Goal: Book appointment/travel/reservation

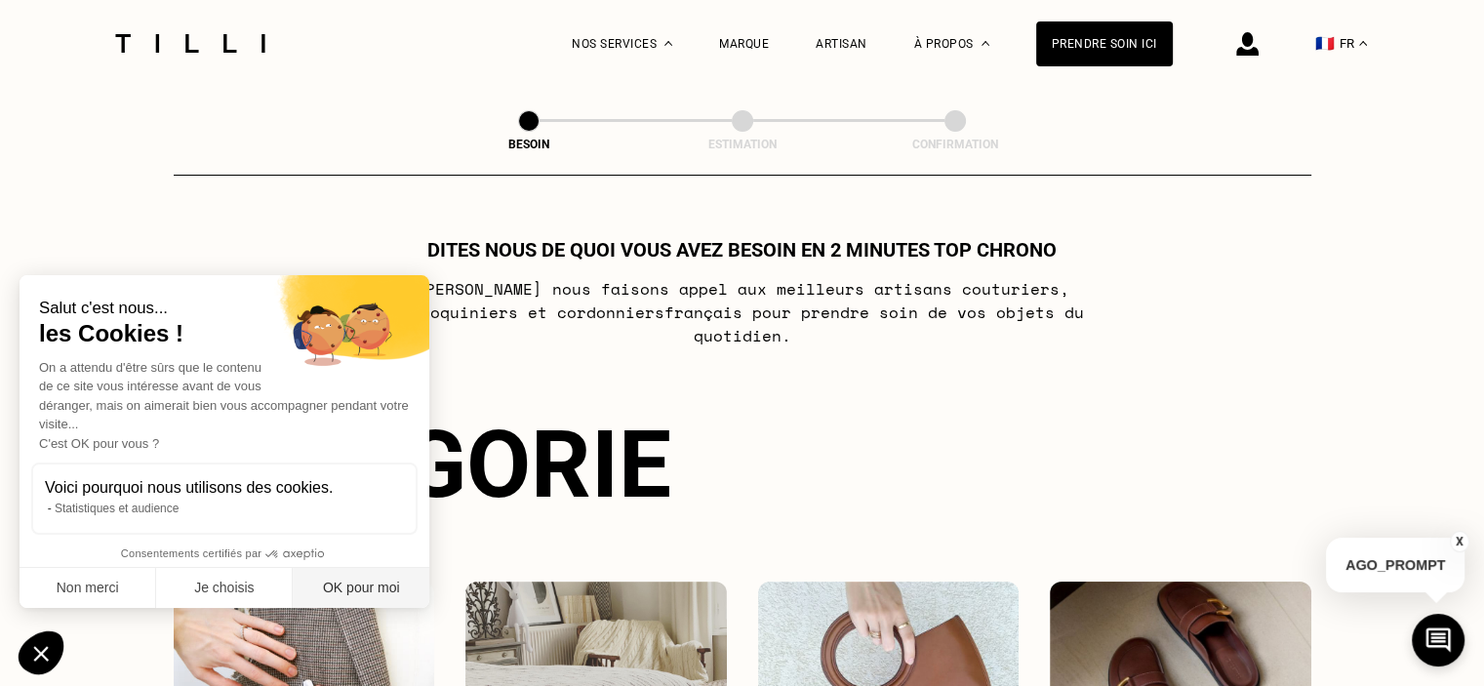
click at [409, 581] on button "OK pour moi" at bounding box center [361, 588] width 137 height 41
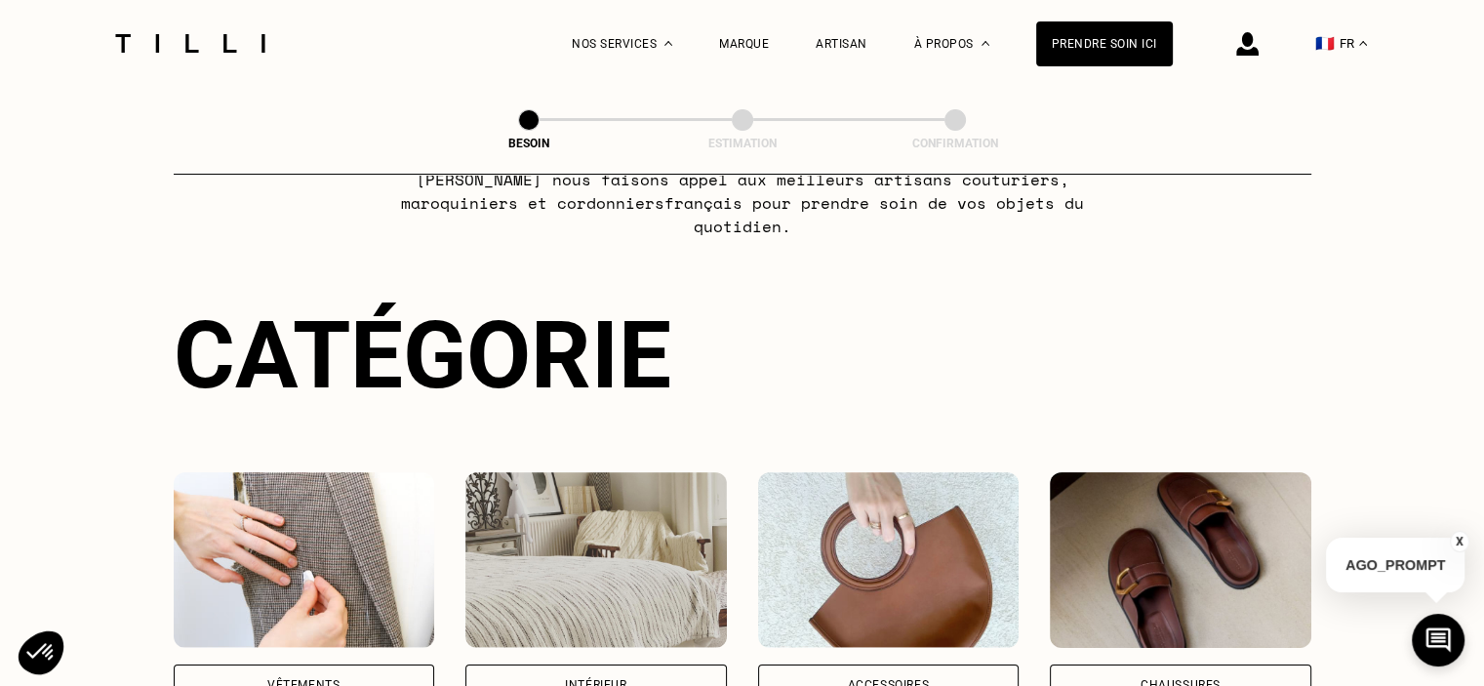
scroll to position [195, 0]
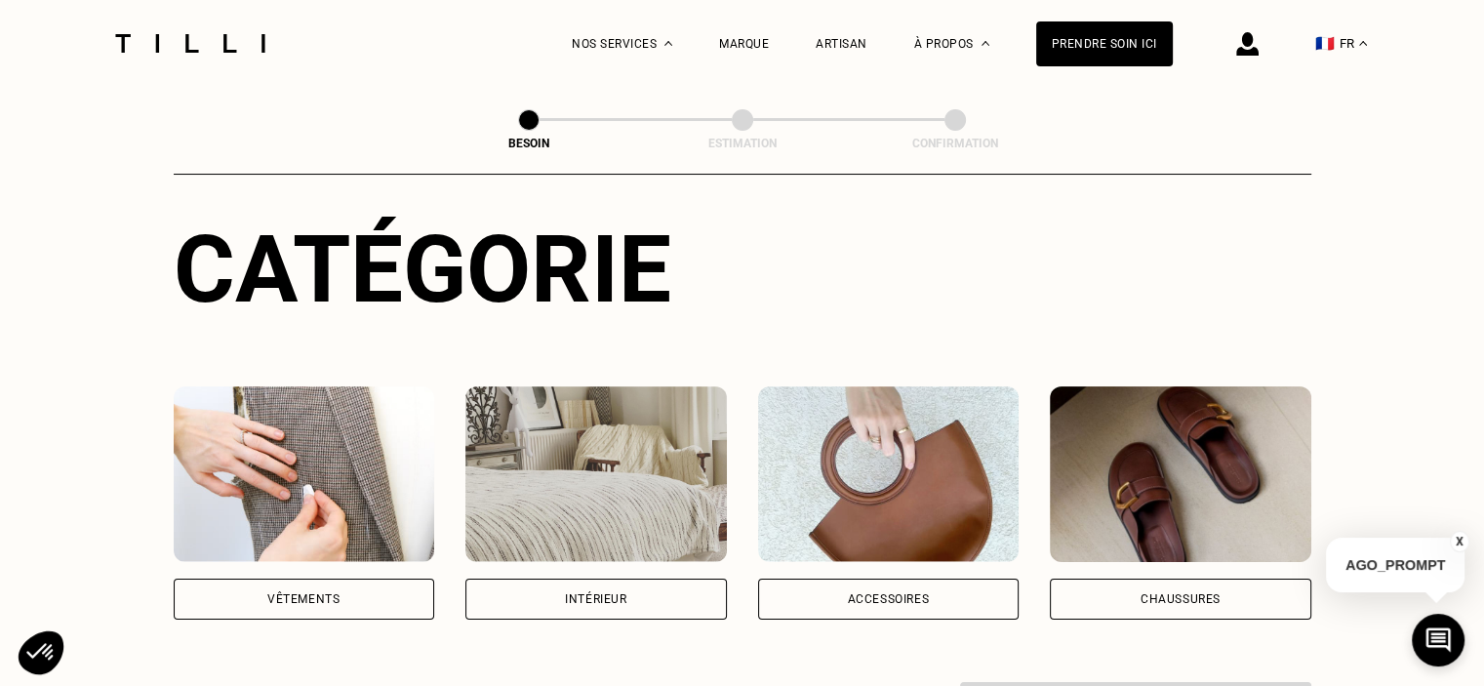
click at [346, 443] on img at bounding box center [304, 474] width 261 height 176
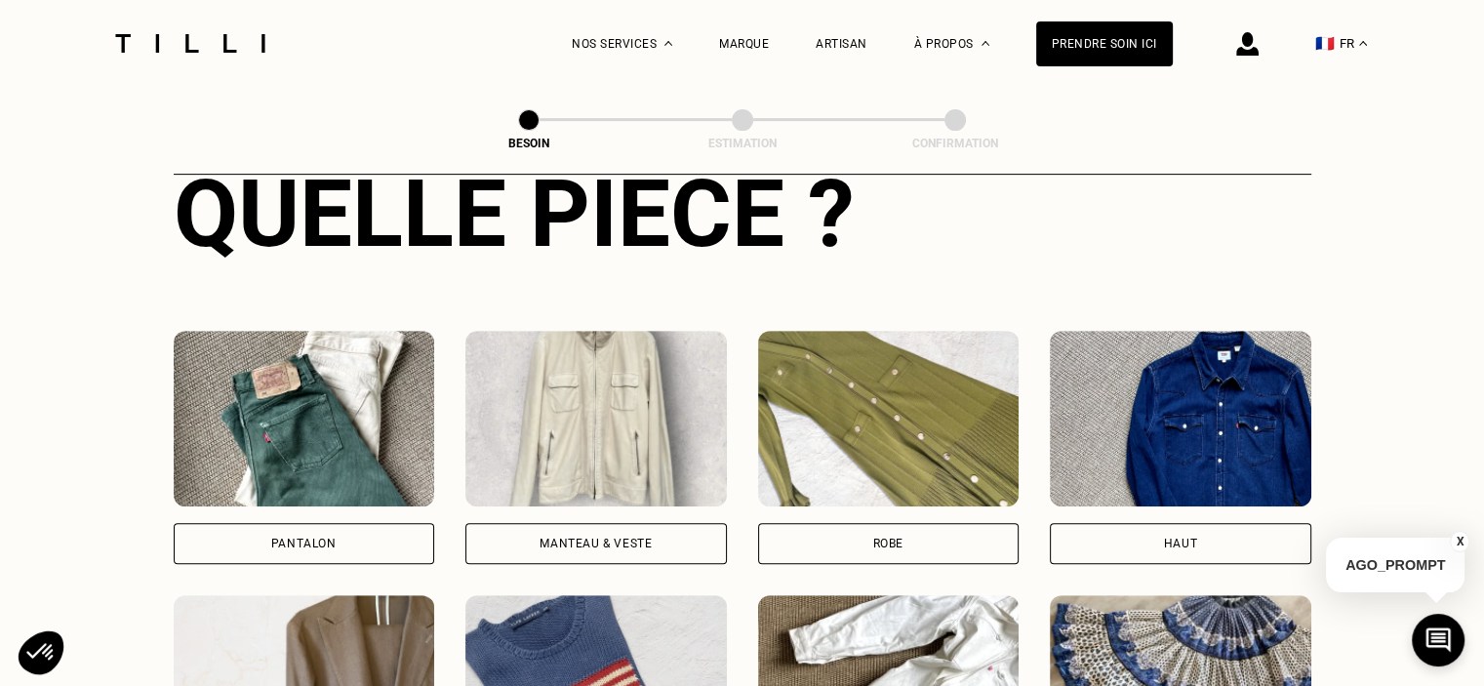
scroll to position [734, 0]
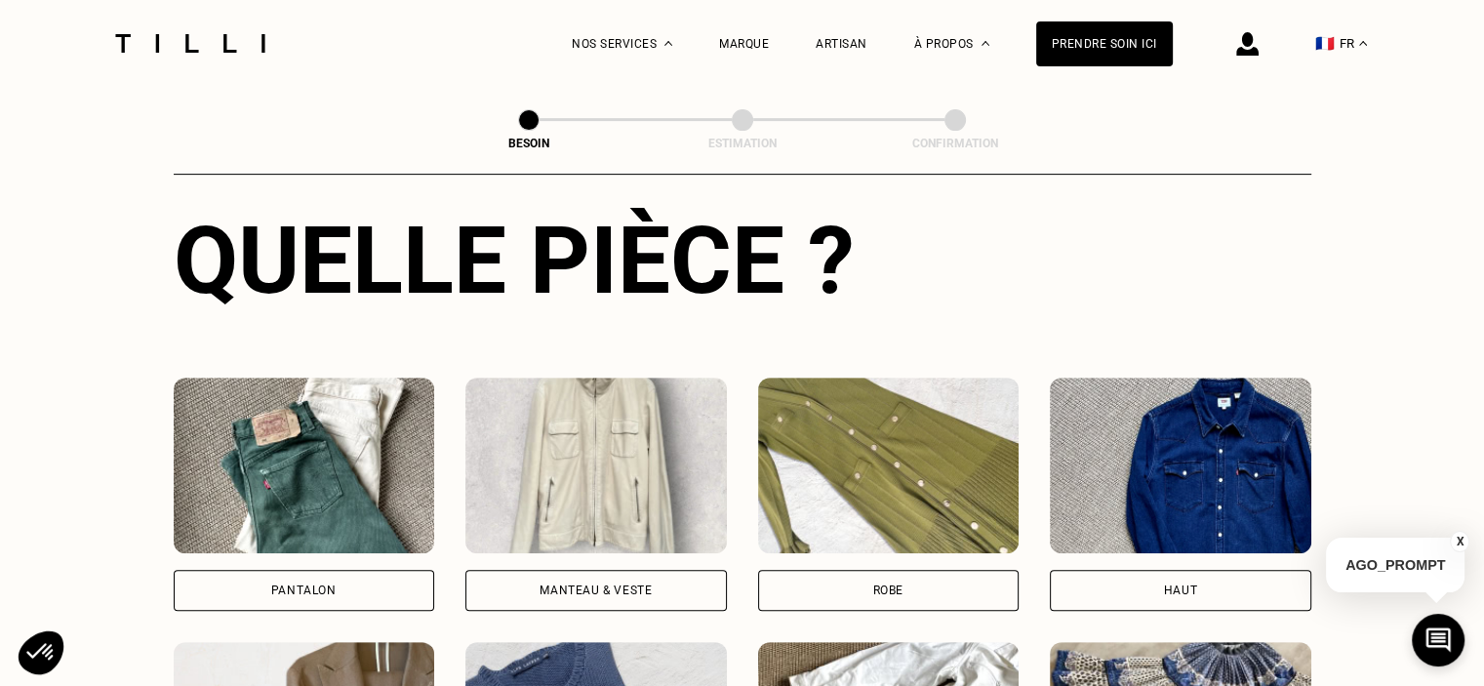
click at [1217, 487] on img at bounding box center [1180, 465] width 261 height 176
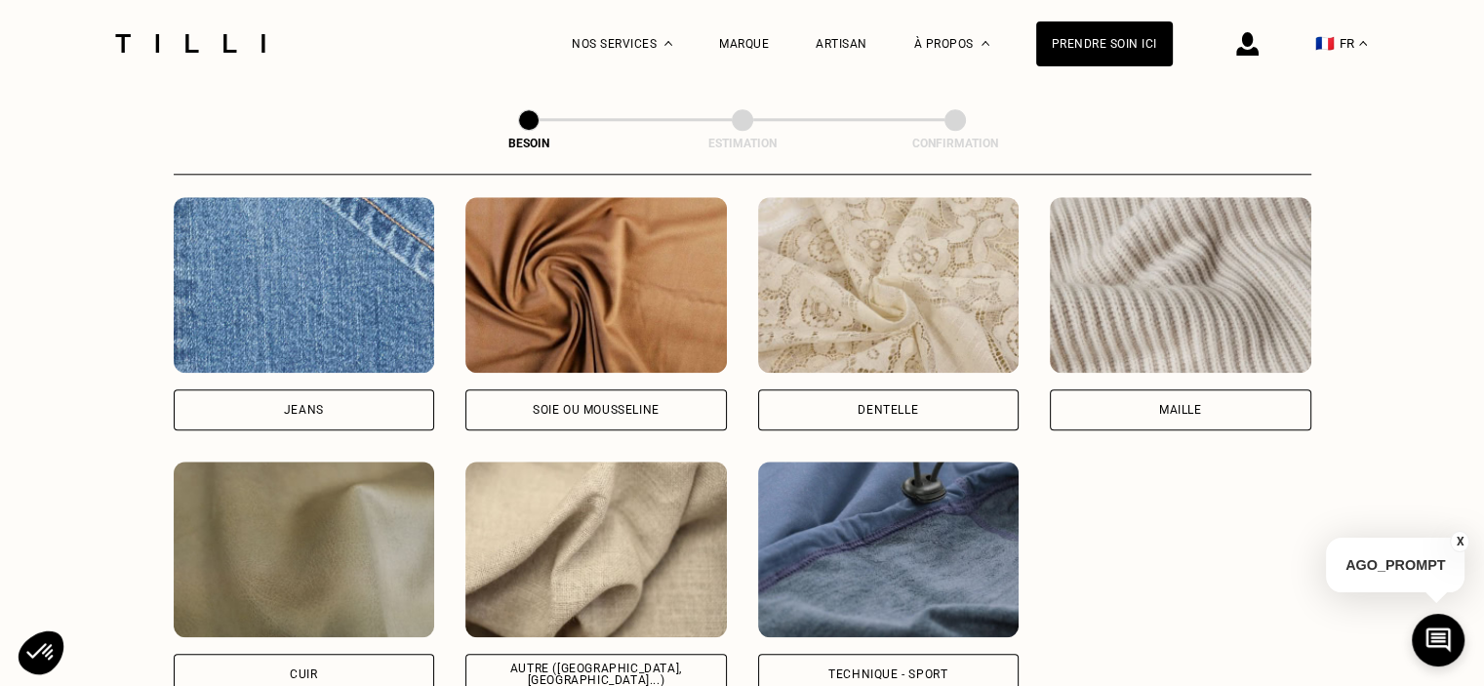
scroll to position [2184, 0]
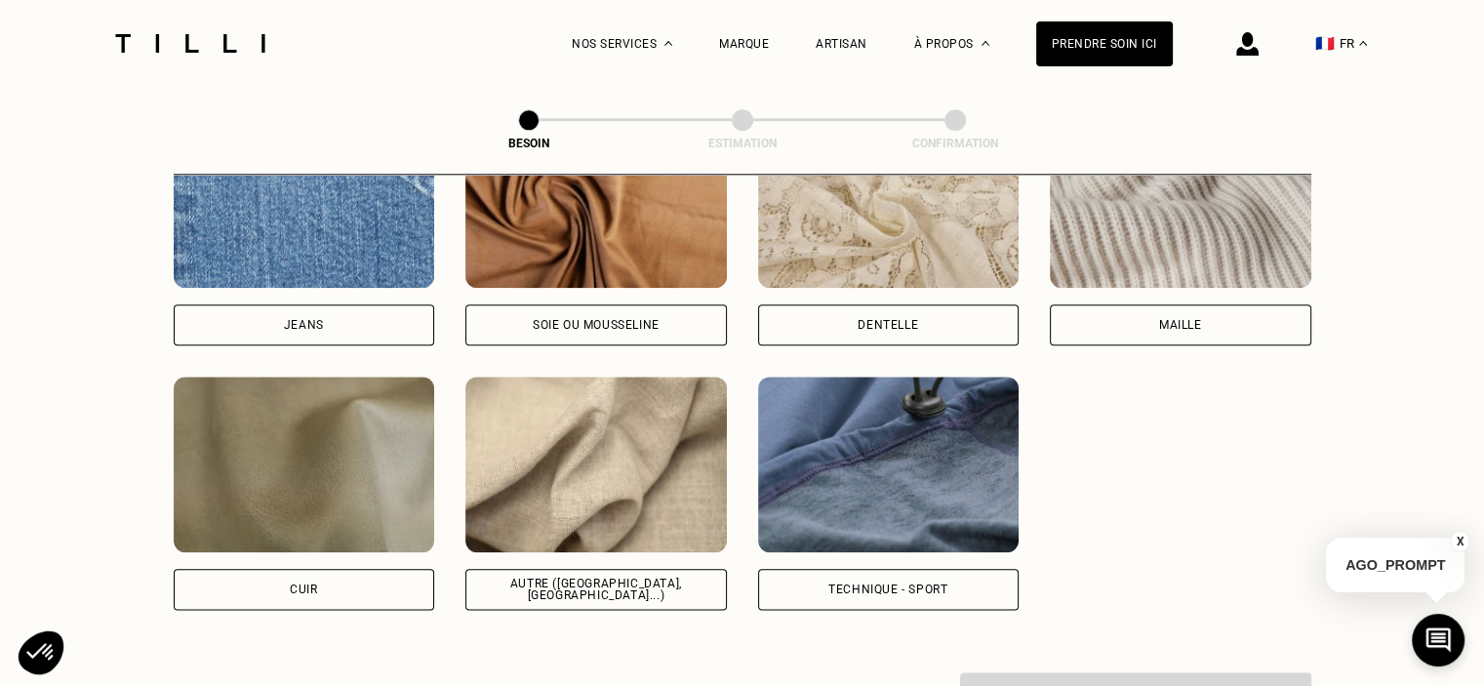
click at [579, 473] on img at bounding box center [595, 465] width 261 height 176
select select "FR"
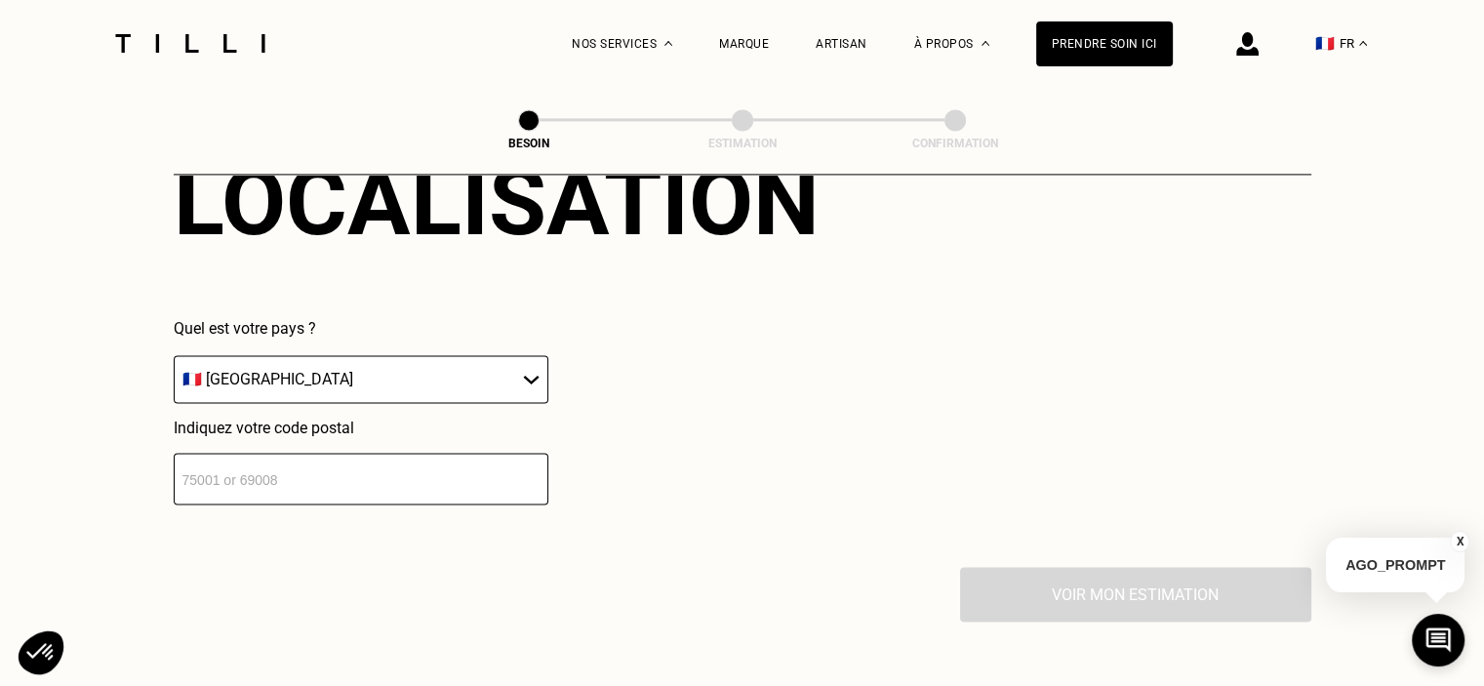
scroll to position [2815, 0]
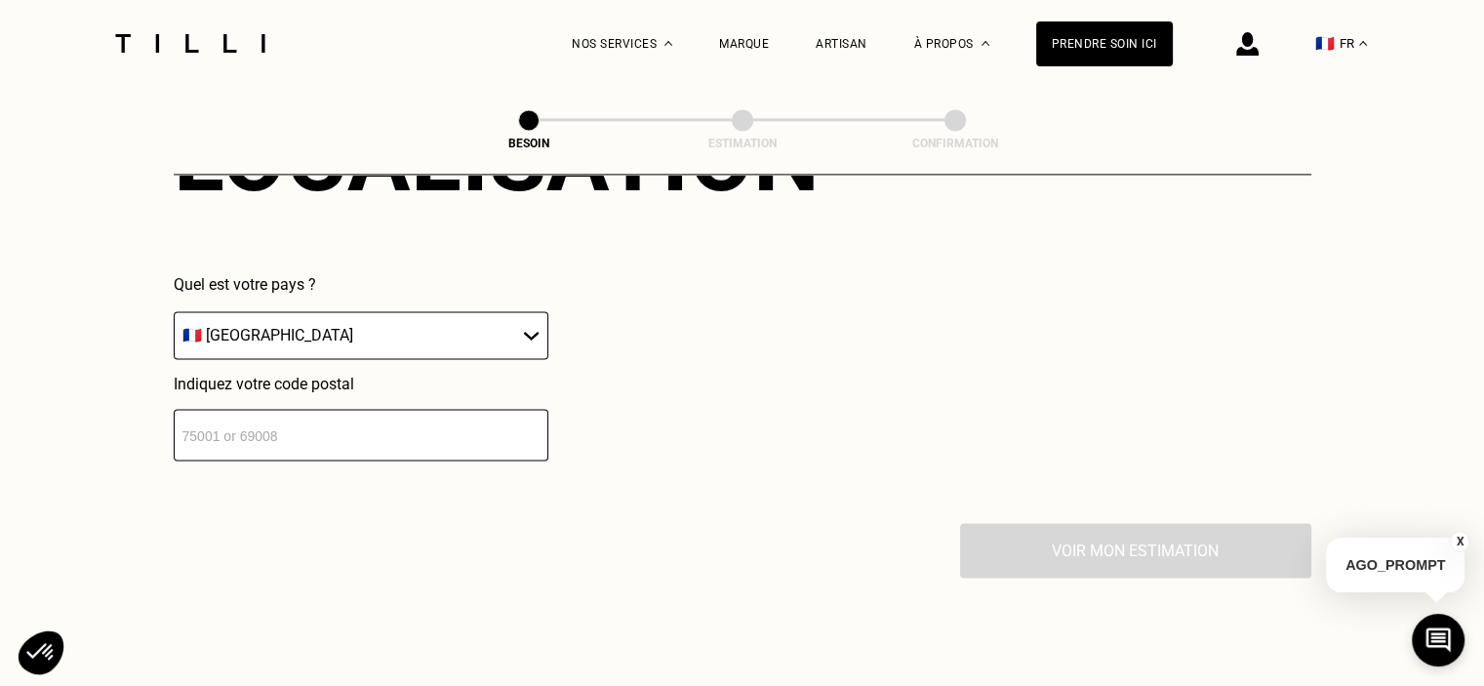
click at [395, 419] on input "number" at bounding box center [361, 435] width 375 height 52
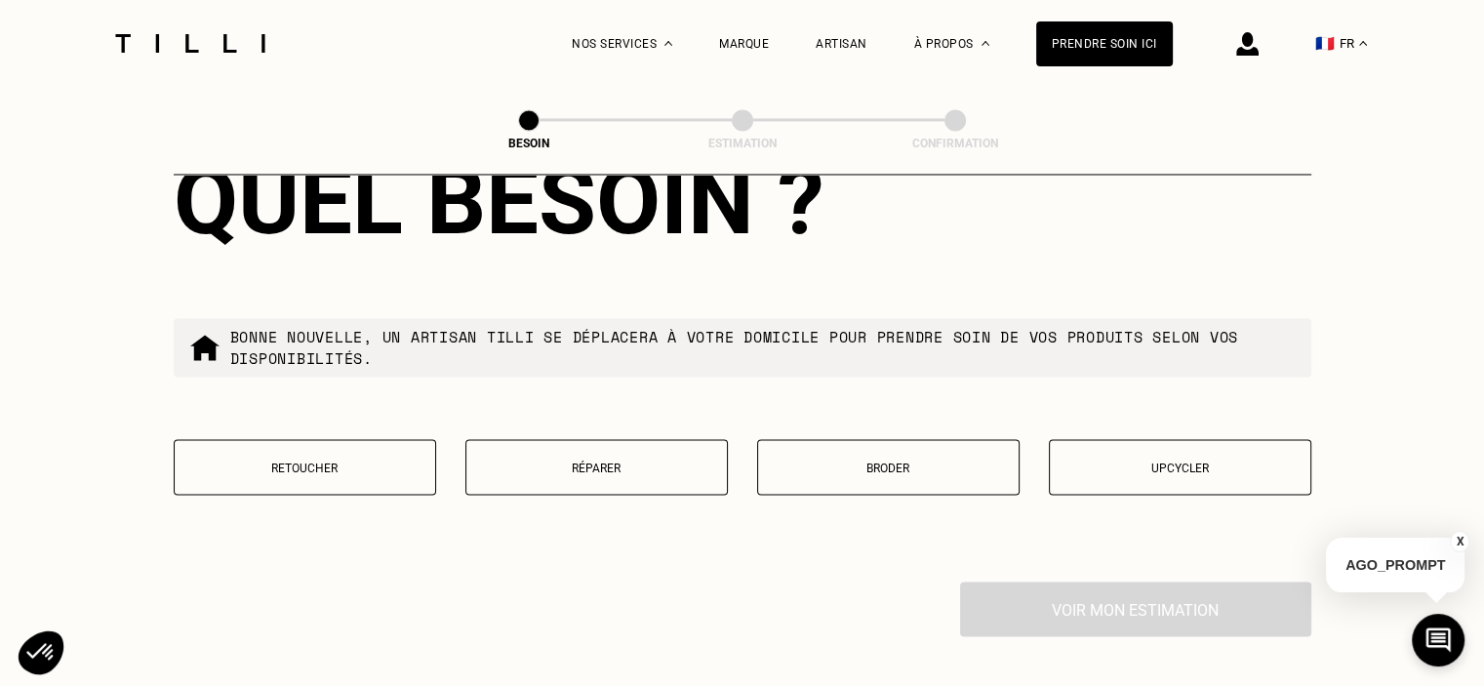
scroll to position [3301, 0]
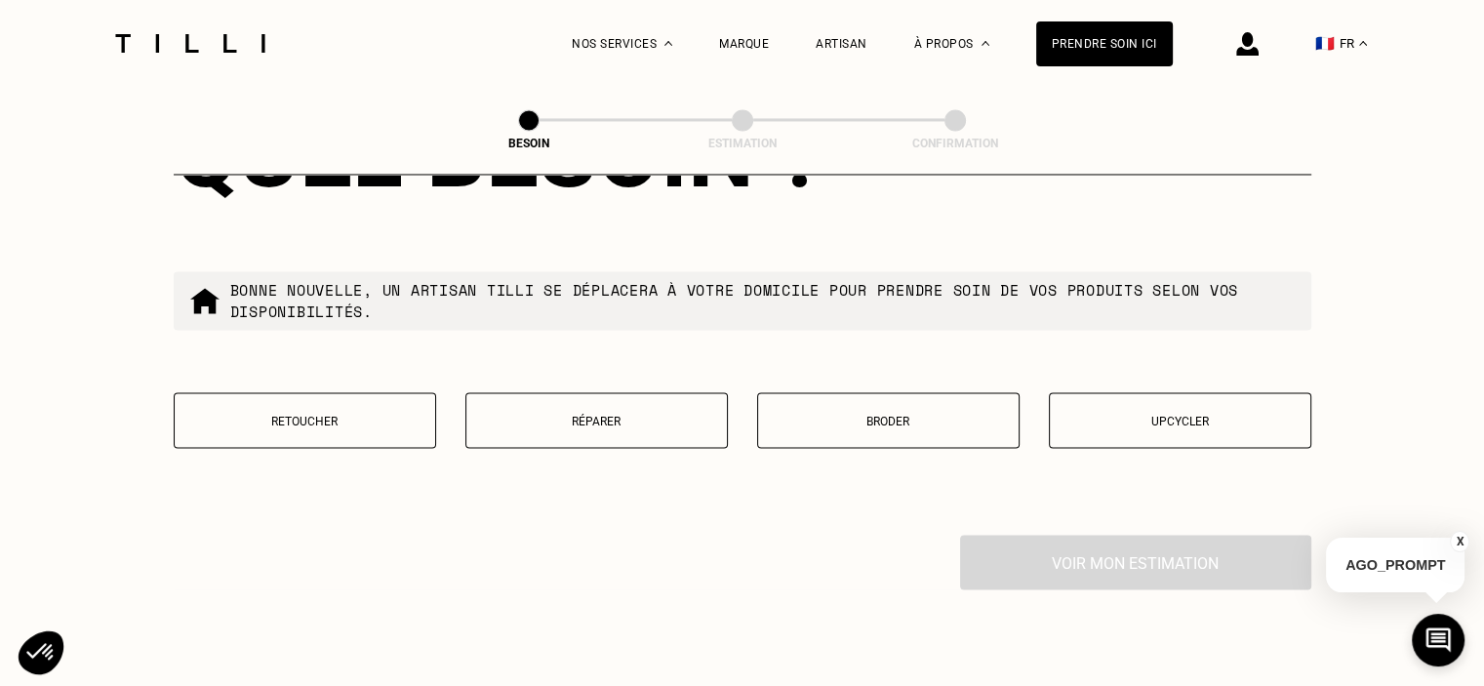
type input "92320"
click at [531, 414] on p "Réparer" at bounding box center [596, 421] width 241 height 14
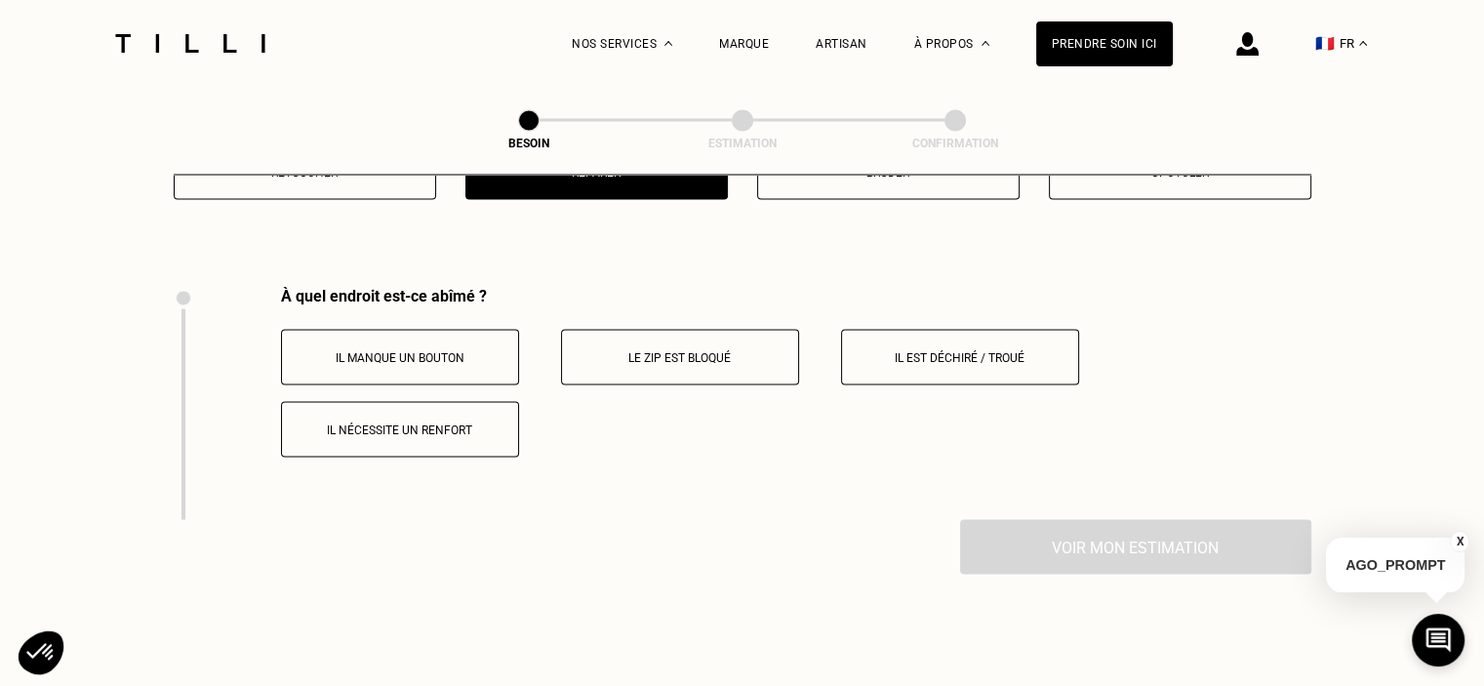
scroll to position [3509, 0]
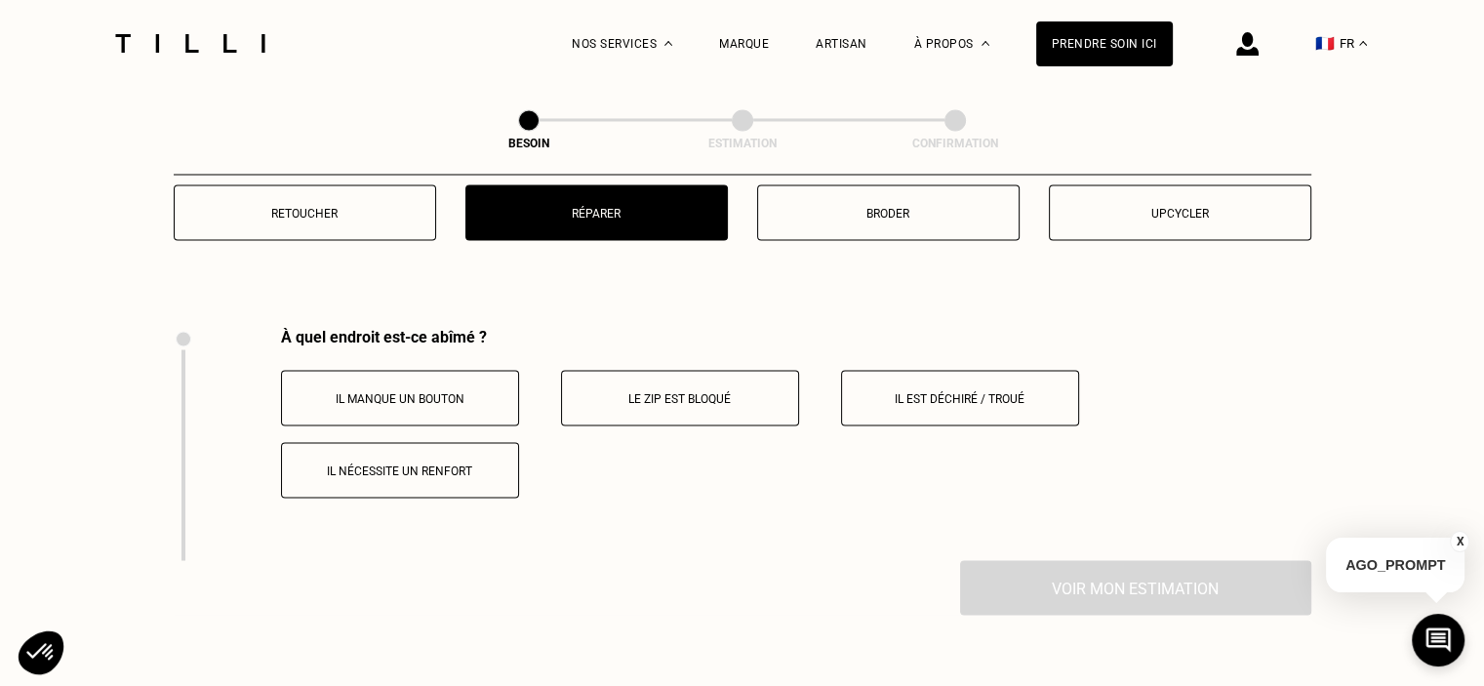
click at [607, 377] on button "Le zip est bloqué" at bounding box center [680, 398] width 238 height 56
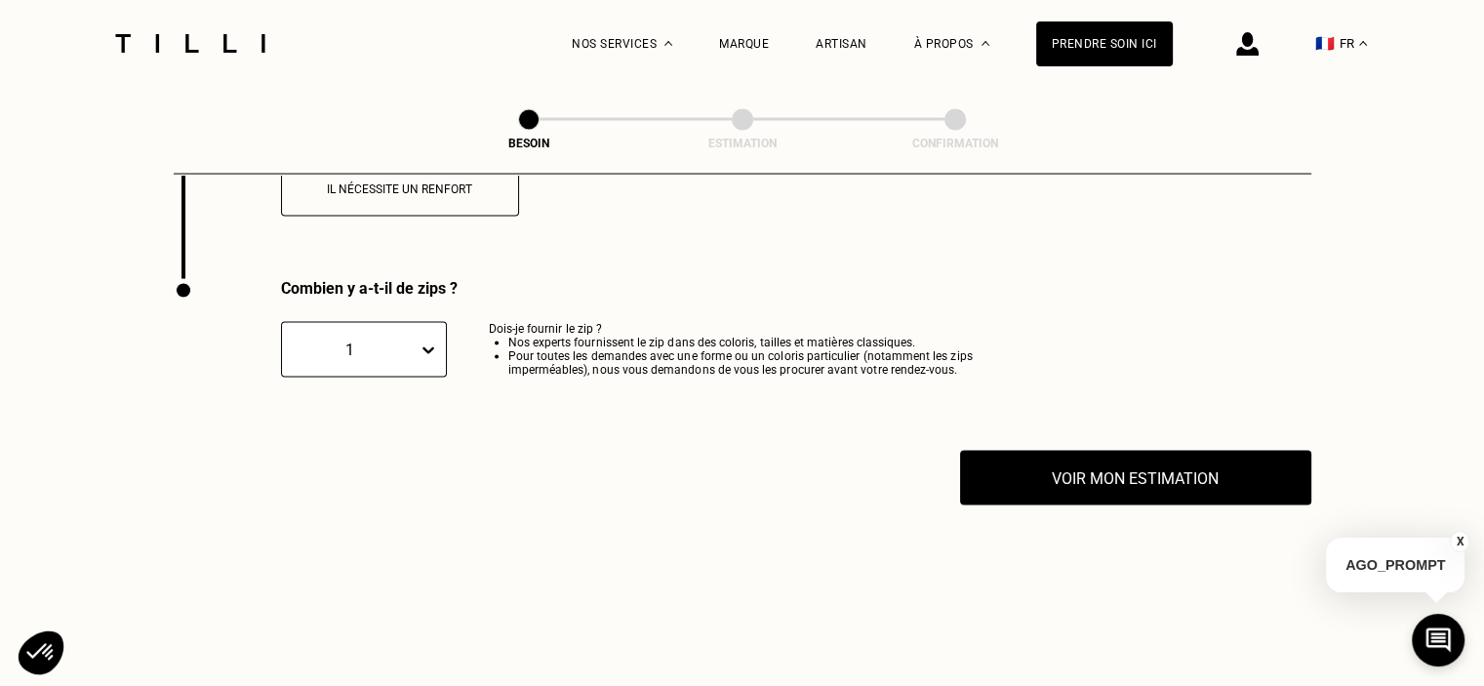
scroll to position [3839, 0]
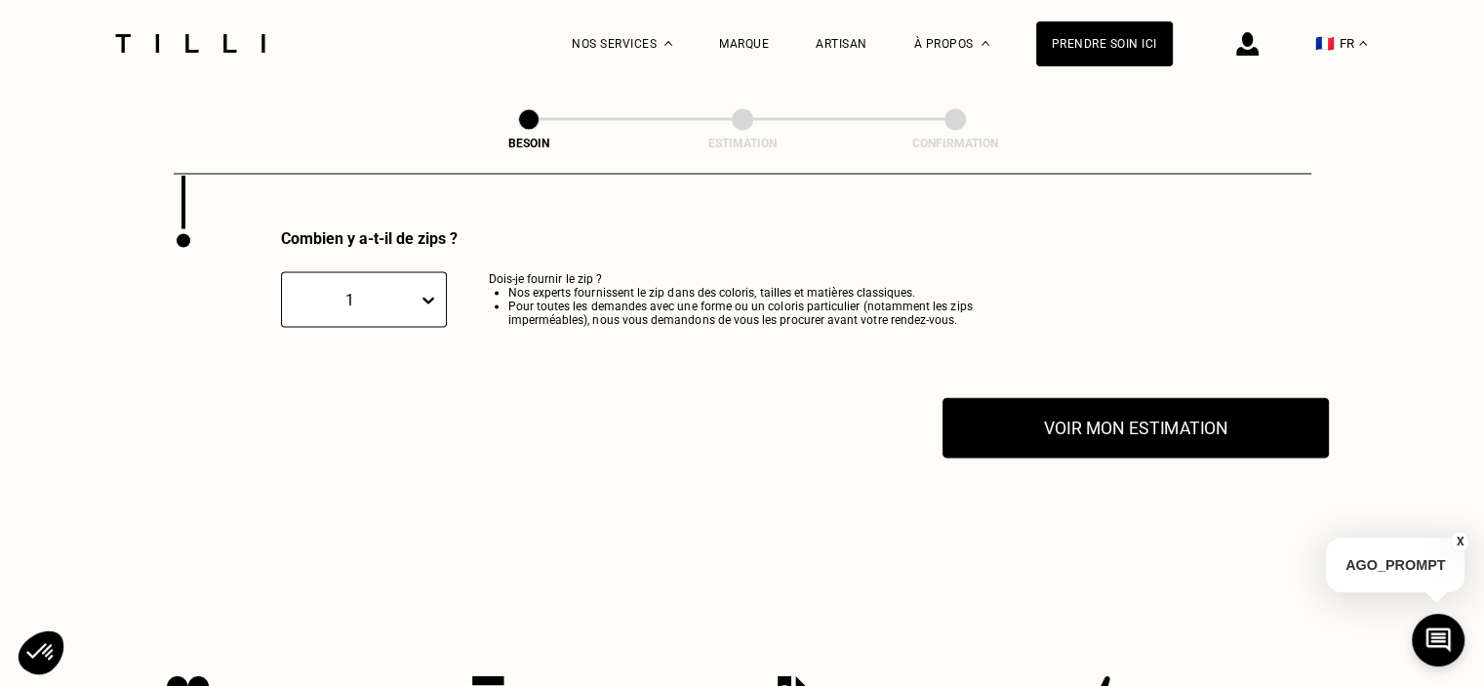
click at [1098, 420] on button "Voir mon estimation" at bounding box center [1135, 428] width 386 height 60
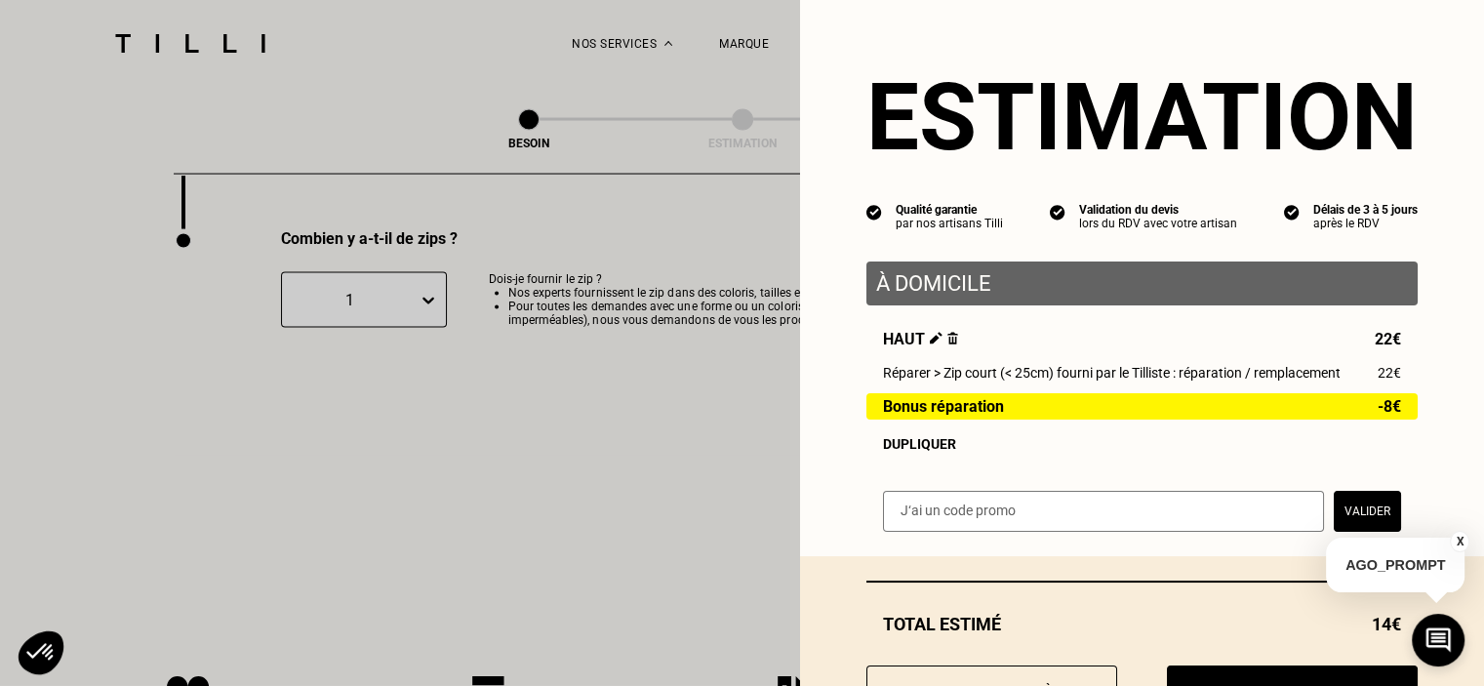
scroll to position [89, 0]
